Goal: Information Seeking & Learning: Find contact information

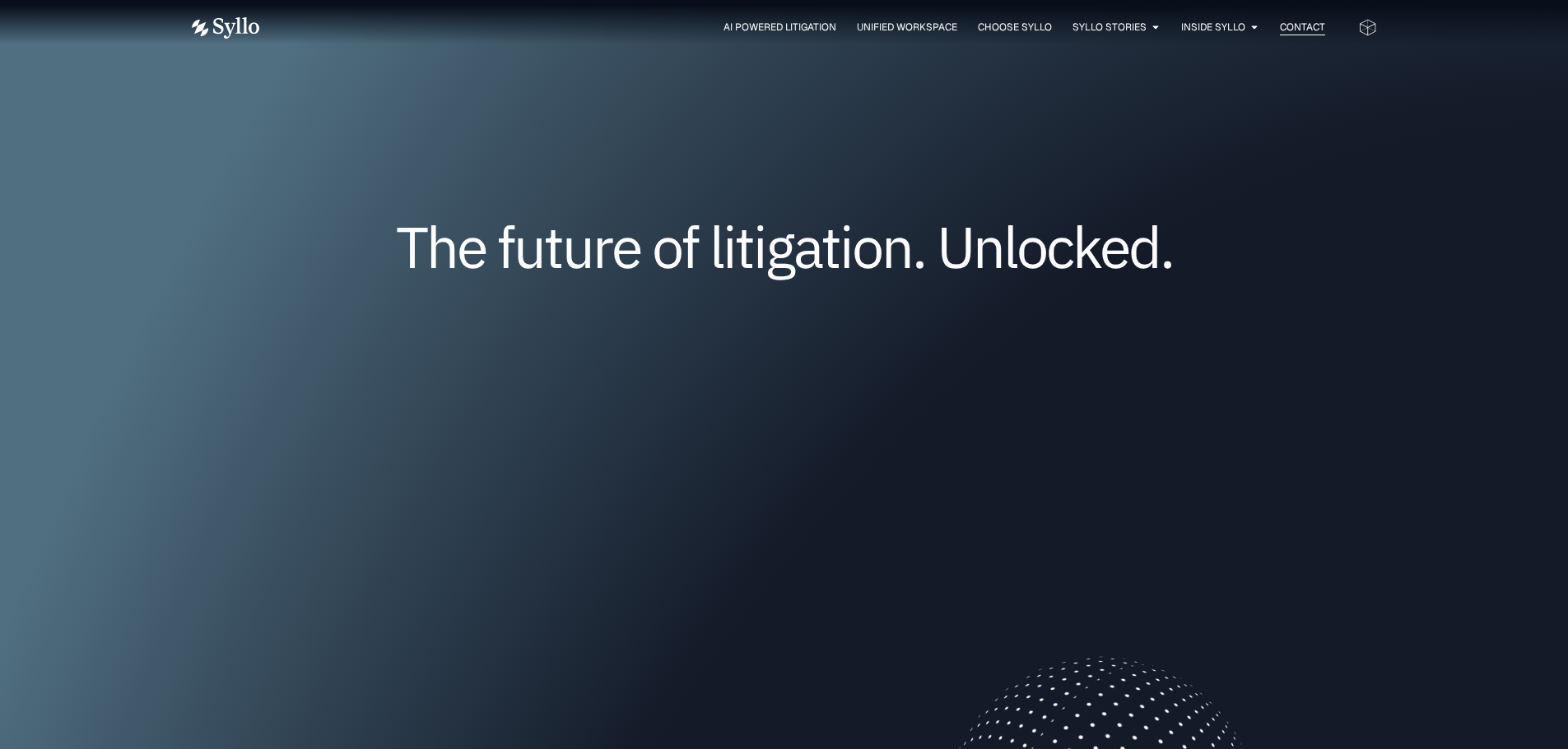
click at [1293, 26] on span "Contact" at bounding box center [1302, 27] width 45 height 15
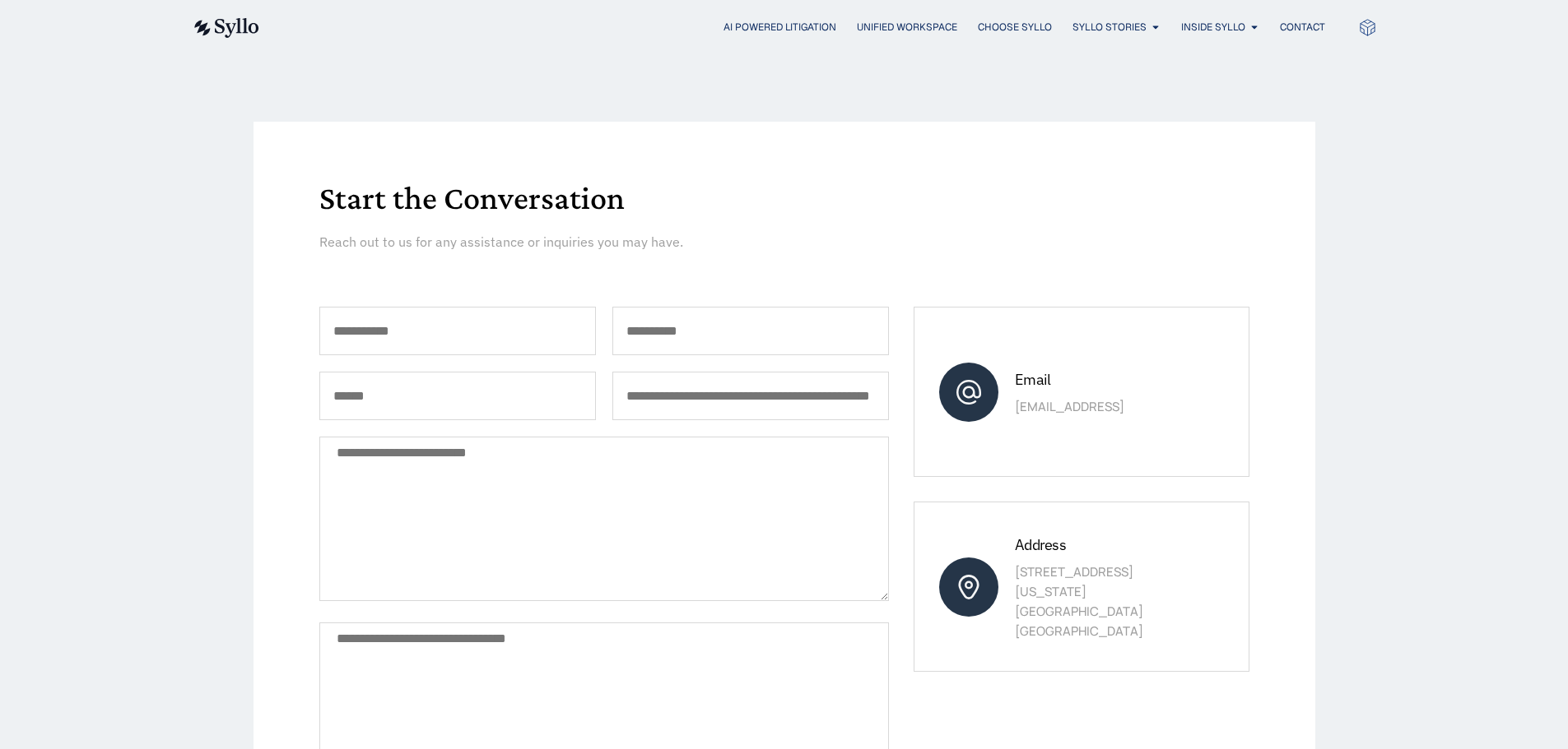
scroll to position [164, 0]
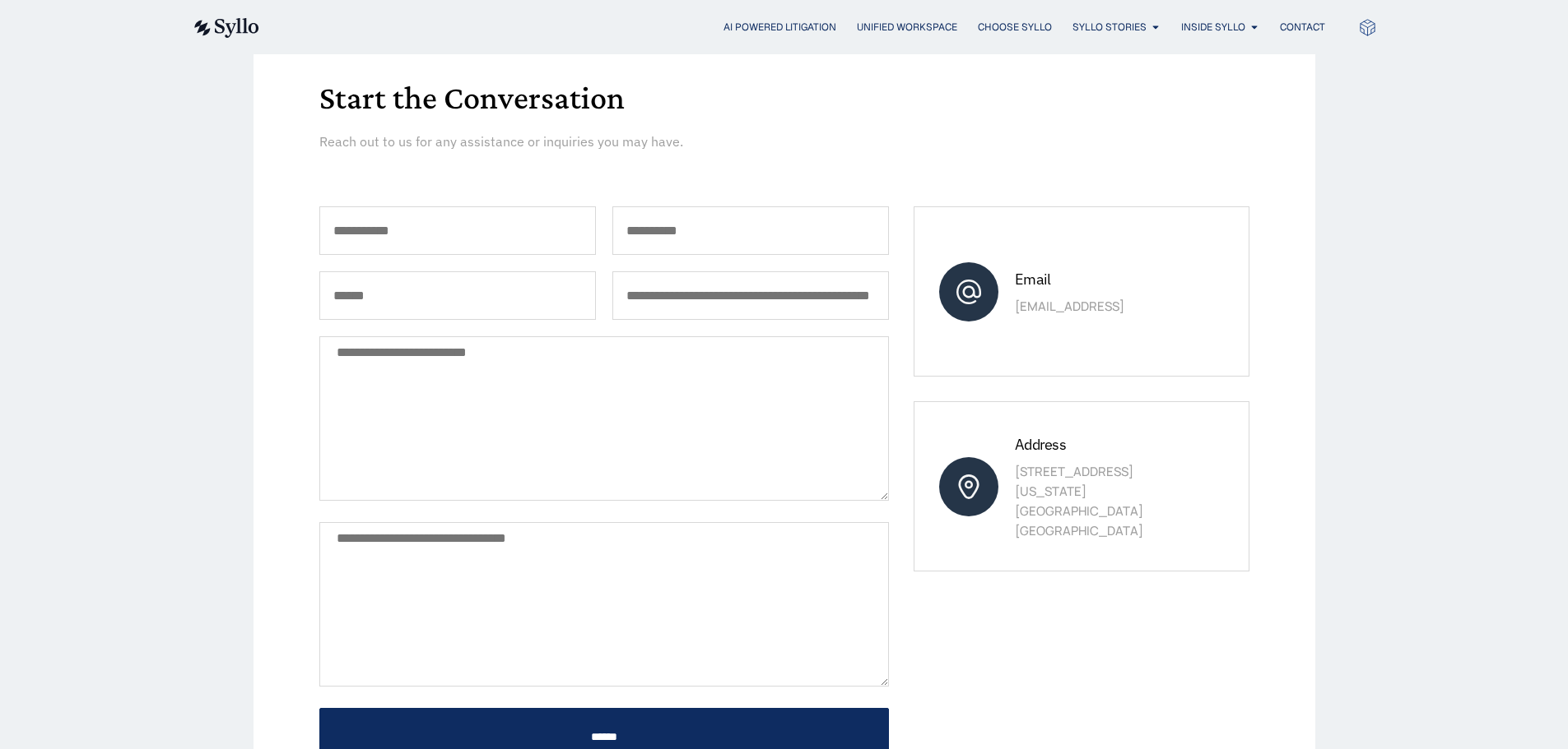
drag, startPoint x: 1157, startPoint y: 483, endPoint x: 973, endPoint y: 483, distance: 184.0
click at [973, 483] on div "Address [STREET_ADDRESS][US_STATE]" at bounding box center [1081, 486] width 335 height 170
drag, startPoint x: 1063, startPoint y: 468, endPoint x: 1107, endPoint y: 421, distance: 64.4
click at [1107, 421] on div "Address [STREET_ADDRESS][US_STATE]" at bounding box center [1081, 486] width 335 height 170
drag, startPoint x: 1179, startPoint y: 485, endPoint x: 1016, endPoint y: 483, distance: 163.0
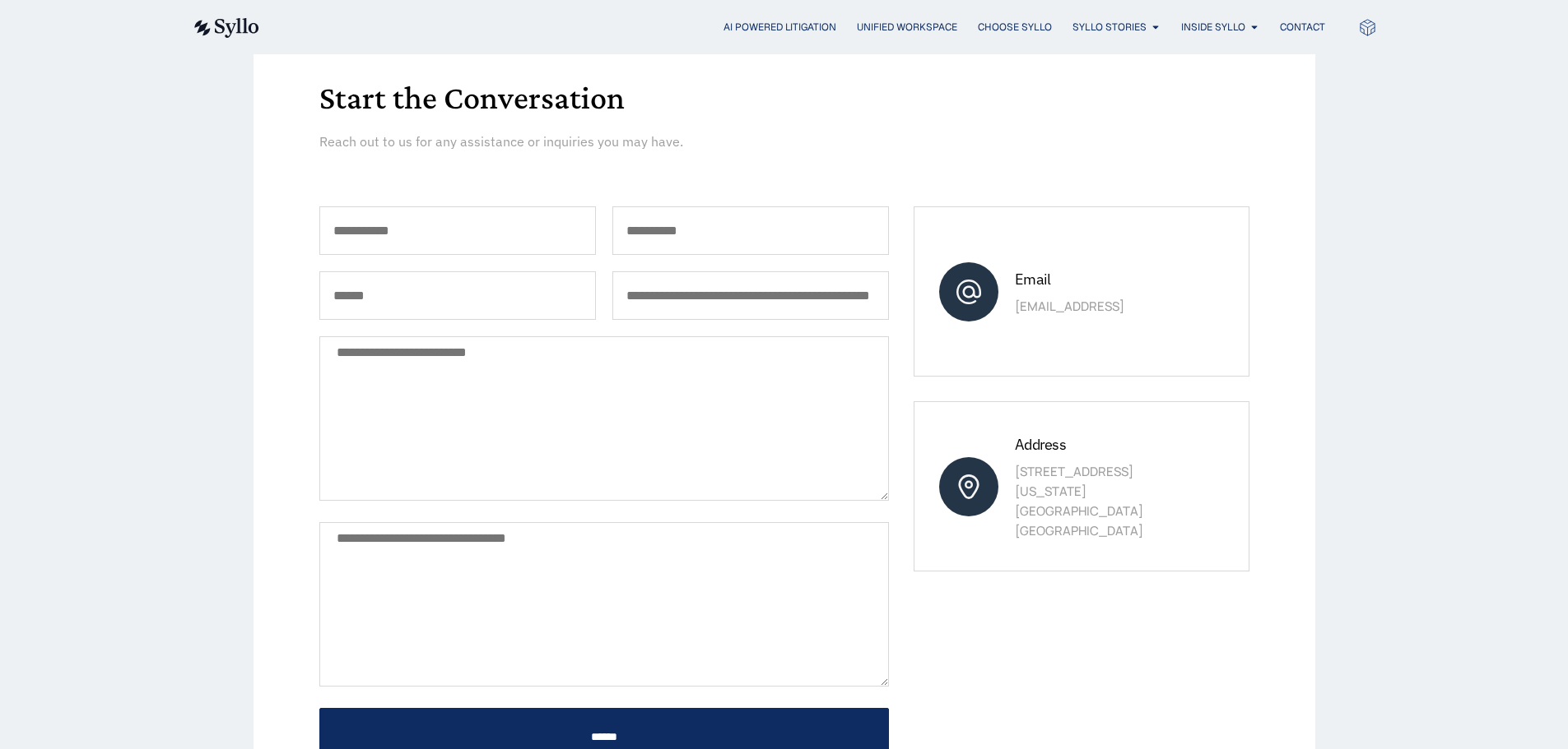
click at [1016, 483] on p "[STREET_ADDRESS][US_STATE]" at bounding box center [1106, 501] width 182 height 79
copy p "[STREET_ADDRESS]"
drag, startPoint x: 1086, startPoint y: 506, endPoint x: 996, endPoint y: 507, distance: 90.0
click at [996, 507] on div "Address [STREET_ADDRESS][US_STATE]" at bounding box center [1081, 486] width 335 height 170
drag, startPoint x: 1040, startPoint y: 505, endPoint x: 1118, endPoint y: 505, distance: 78.0
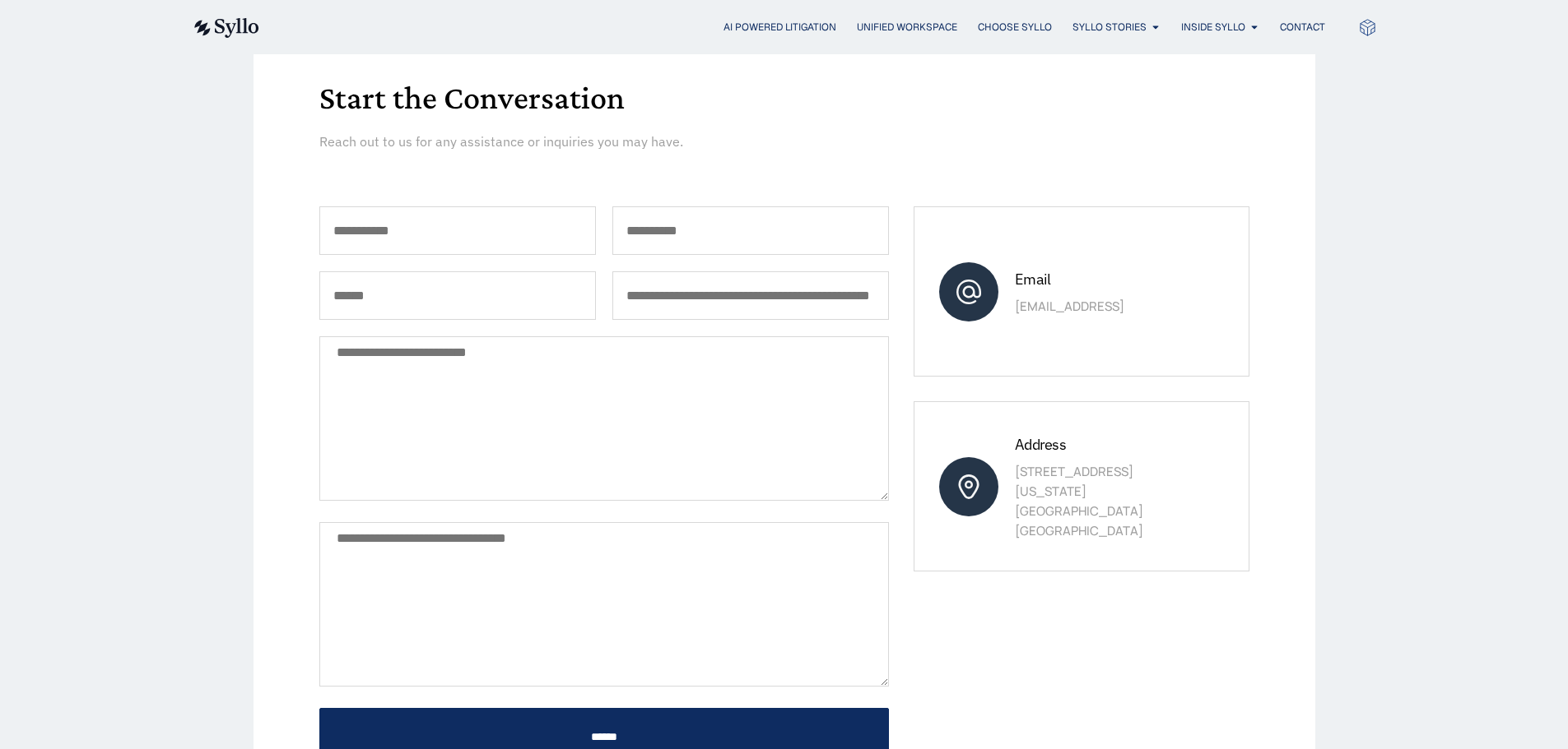
click at [1042, 505] on p "[STREET_ADDRESS][US_STATE]" at bounding box center [1106, 501] width 182 height 79
click at [1155, 502] on p "[STREET_ADDRESS][US_STATE]" at bounding box center [1106, 501] width 182 height 79
click at [1128, 501] on p "[STREET_ADDRESS][US_STATE]" at bounding box center [1106, 501] width 182 height 79
click at [1141, 481] on p "[STREET_ADDRESS][US_STATE]" at bounding box center [1106, 501] width 182 height 79
drag, startPoint x: 1134, startPoint y: 506, endPoint x: 1013, endPoint y: 505, distance: 121.0
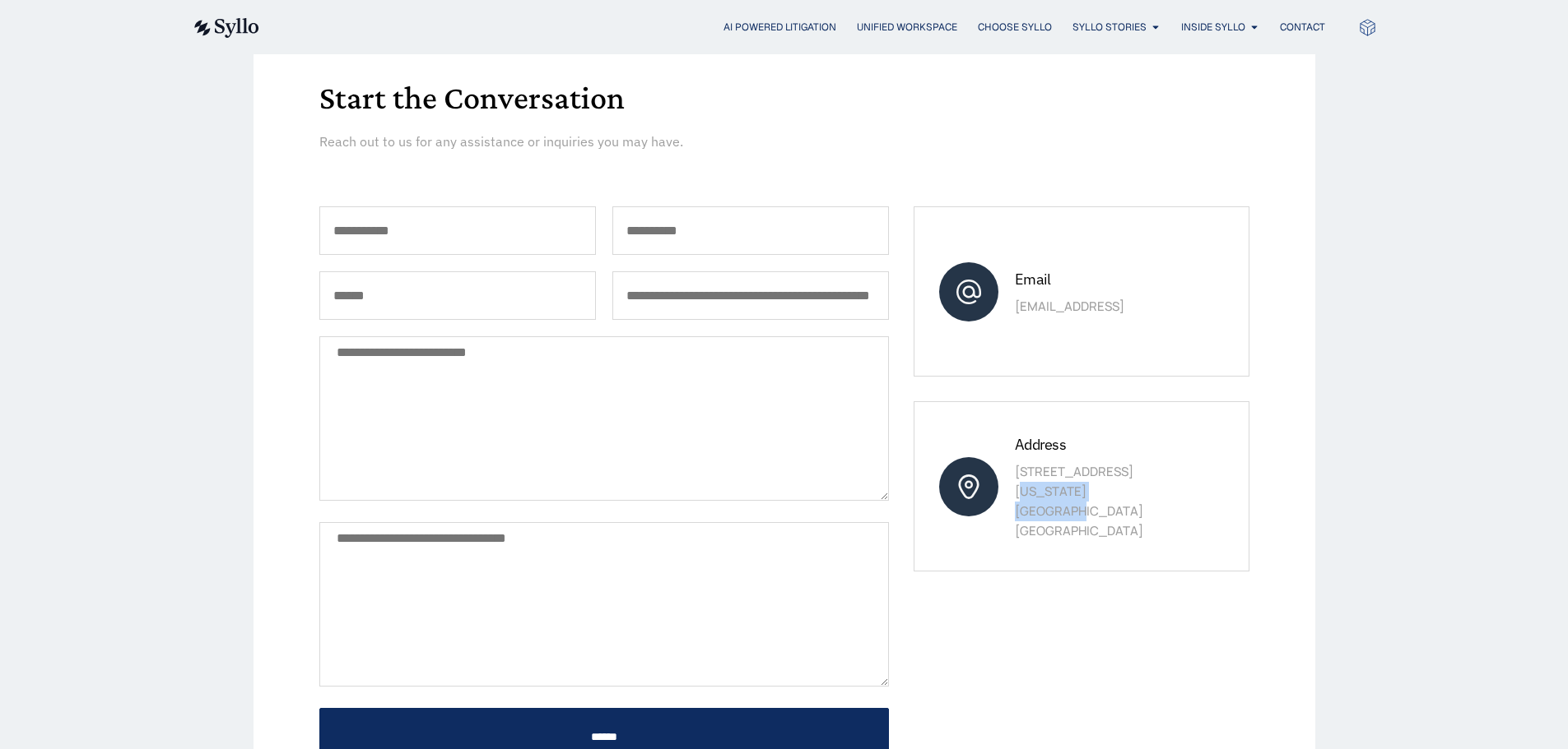
click at [1013, 505] on div "Address [STREET_ADDRESS][US_STATE]" at bounding box center [1081, 486] width 335 height 170
copy p "[US_STATE][GEOGRAPHIC_DATA]"
click at [1126, 340] on div "Email [EMAIL_ADDRESS]" at bounding box center [1081, 292] width 335 height 170
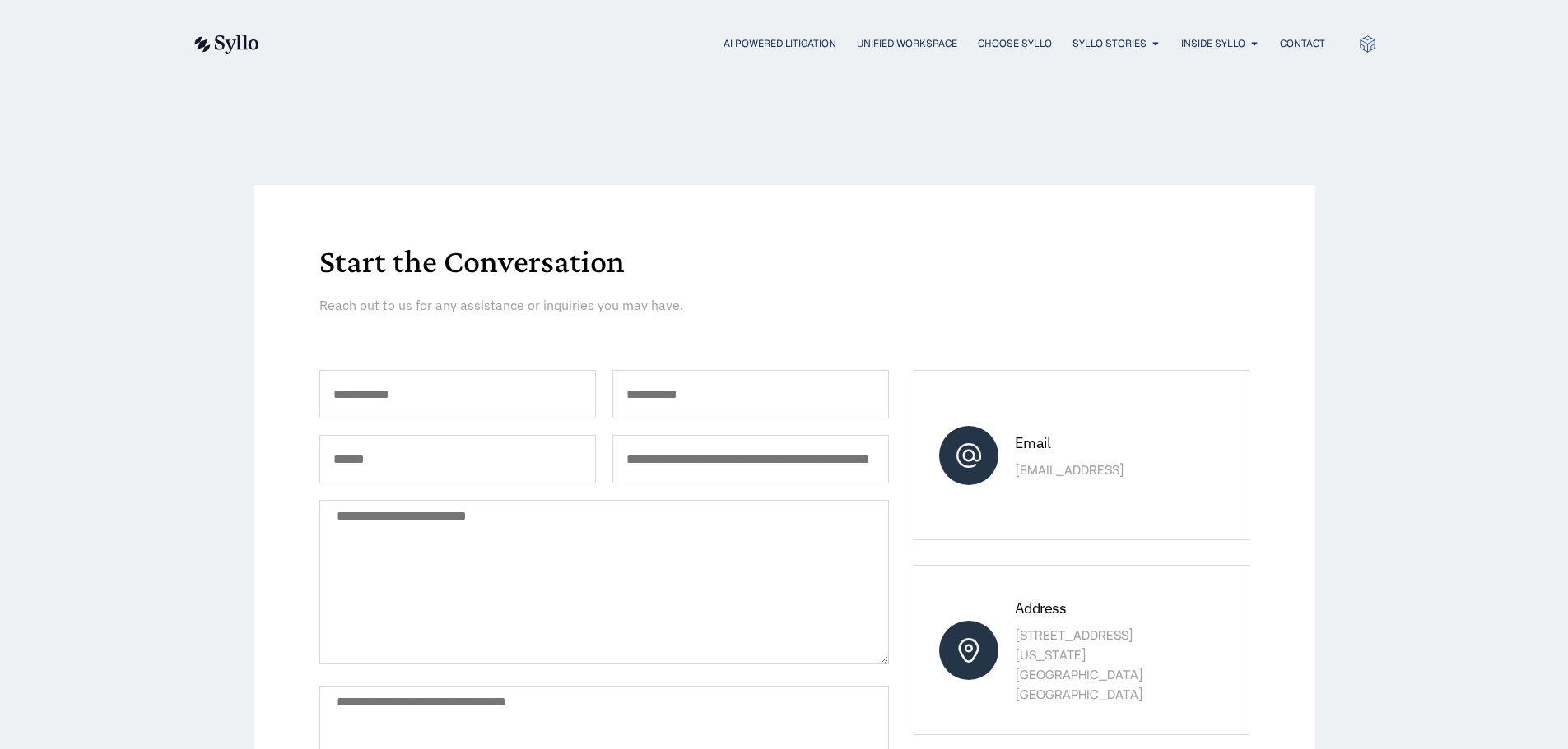
scroll to position [0, 0]
